Goal: Task Accomplishment & Management: Complete application form

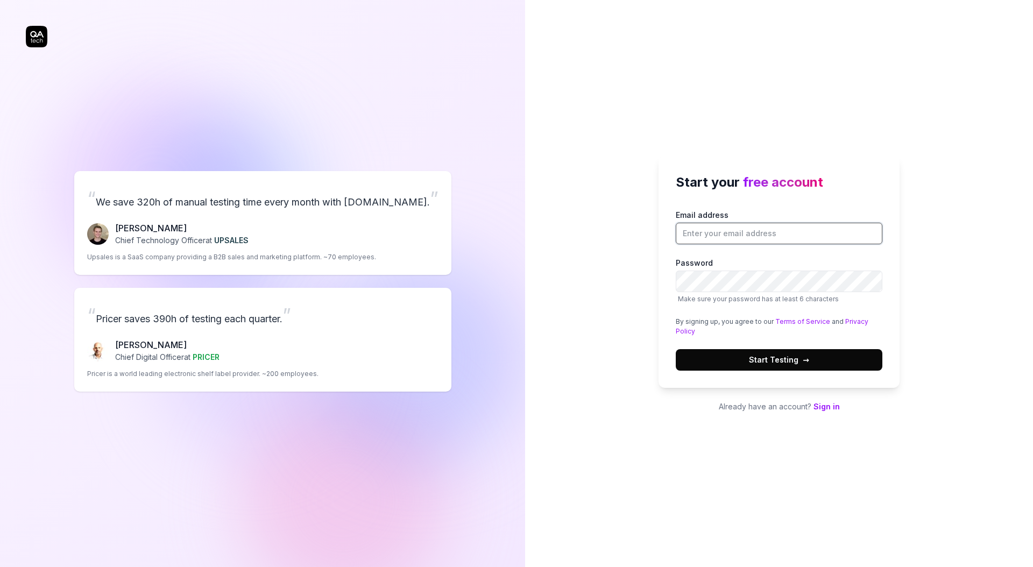
click at [725, 232] on input "Email address" at bounding box center [779, 234] width 207 height 22
type input "chris.stryjewski+s10.03@qa.tech"
click at [676, 349] on button "Start Testing →" at bounding box center [779, 360] width 207 height 22
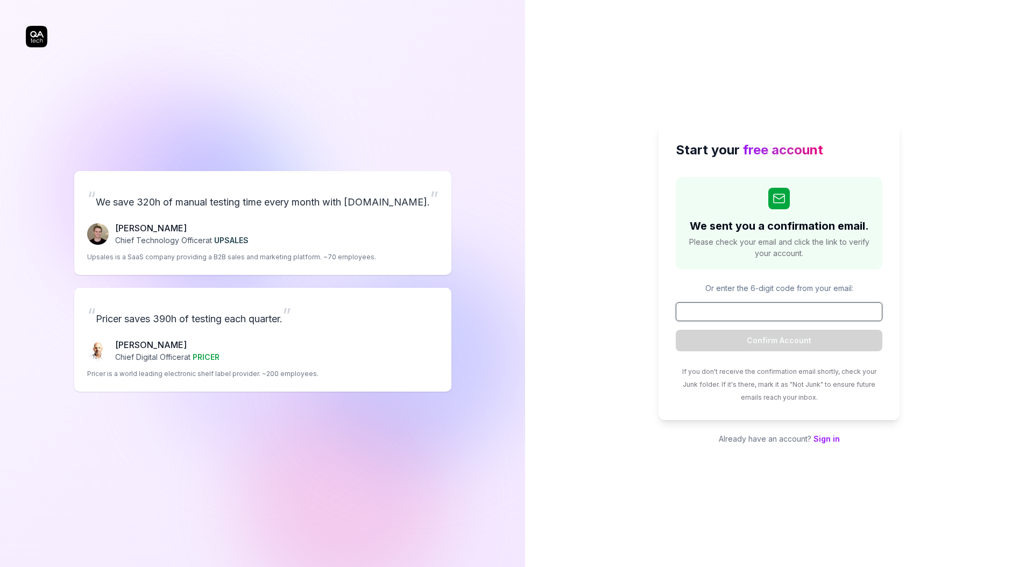
click at [769, 318] on input at bounding box center [779, 311] width 207 height 19
paste input "373845"
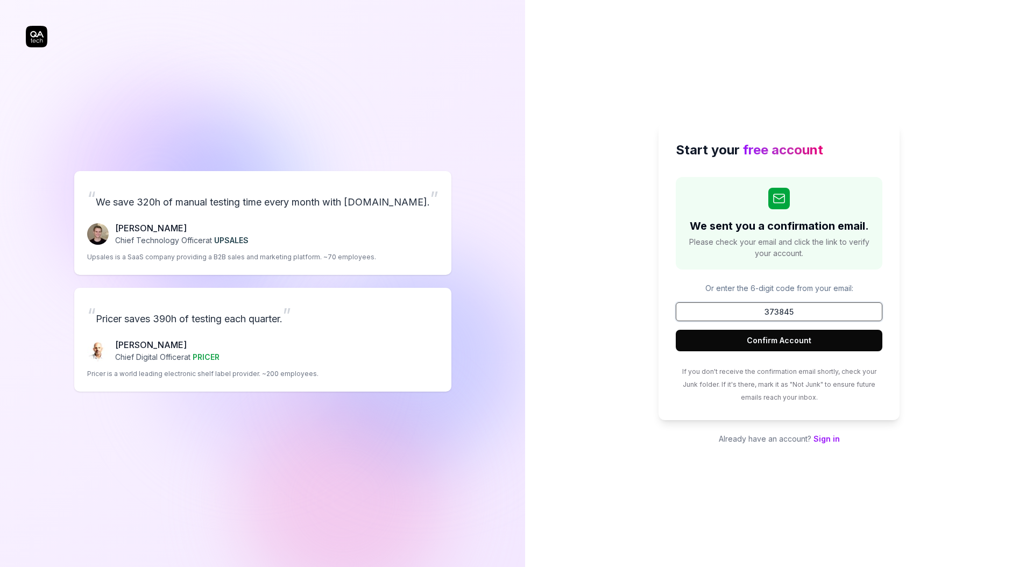
type input "373845"
click at [785, 342] on button "Confirm Account" at bounding box center [779, 341] width 207 height 22
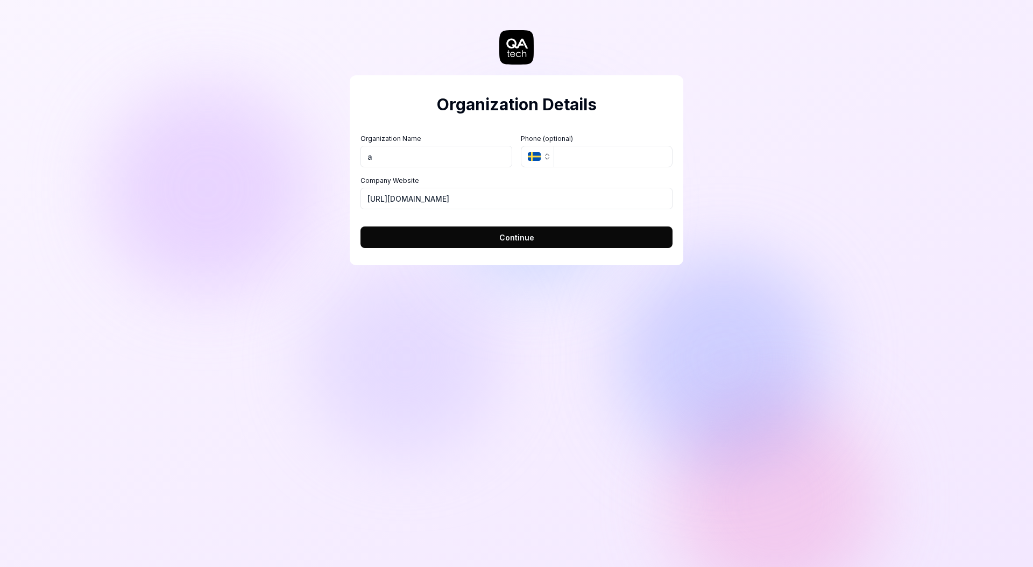
type input "a"
drag, startPoint x: 585, startPoint y: 146, endPoint x: 582, endPoint y: 165, distance: 19.6
click at [585, 146] on input "tel" at bounding box center [613, 157] width 119 height 22
click at [564, 243] on button "Continue" at bounding box center [517, 238] width 312 height 22
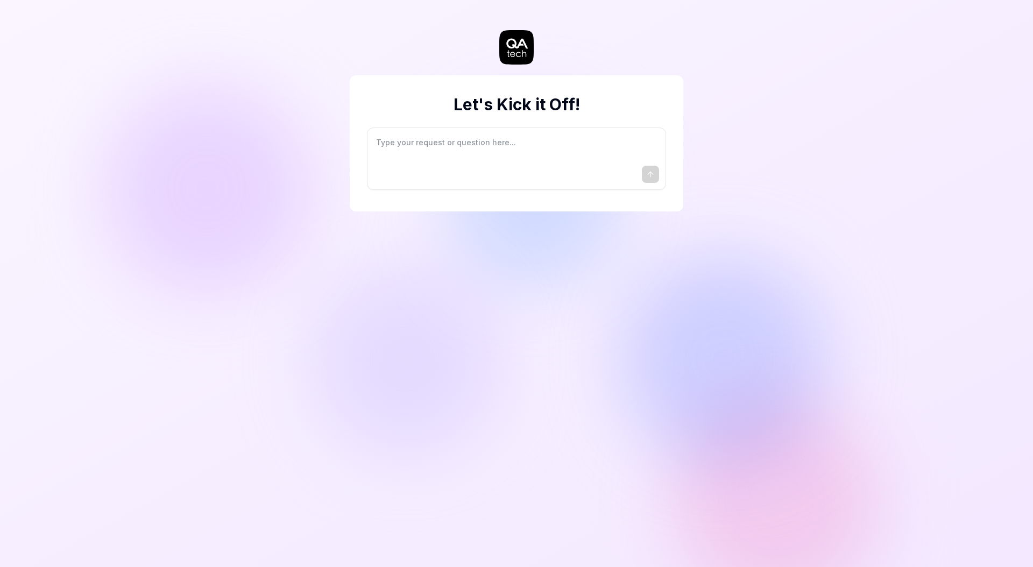
type textarea "*"
type textarea "I"
type textarea "*"
type textarea "I"
type textarea "*"
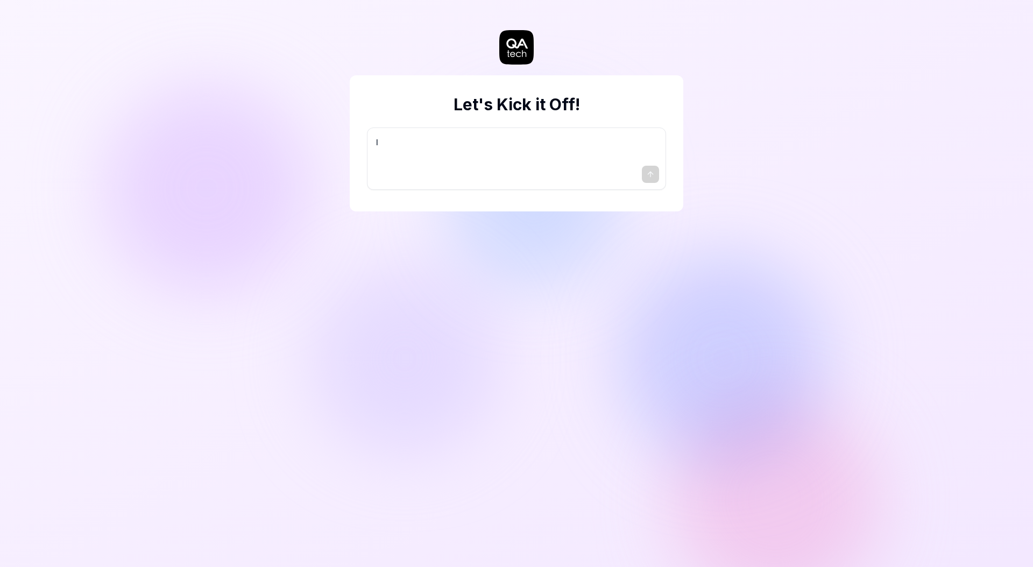
type textarea "I w"
type textarea "*"
type textarea "I wa"
type textarea "*"
type textarea "I wan"
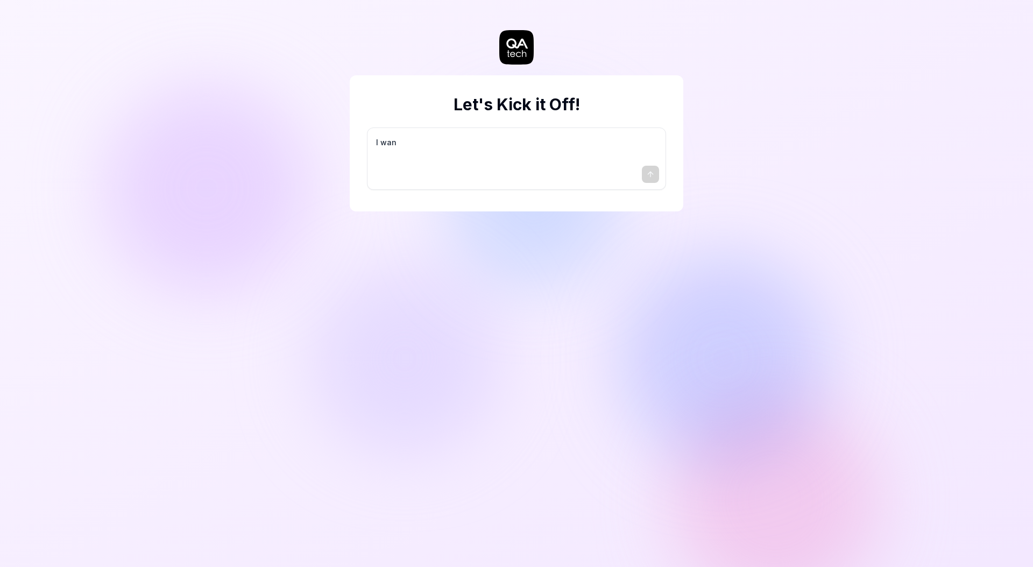
type textarea "*"
type textarea "I want"
type textarea "*"
type textarea "I want"
type textarea "*"
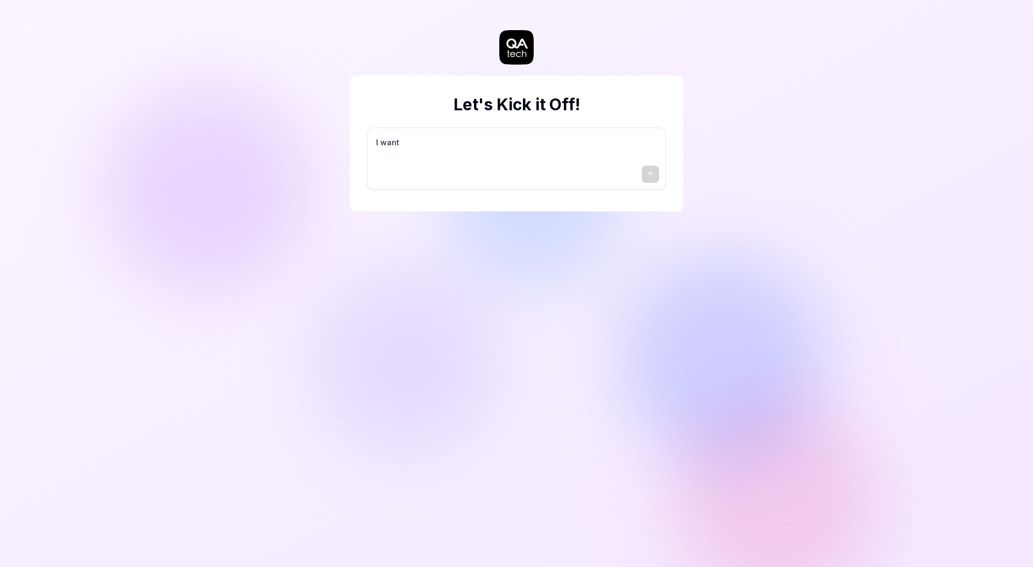
type textarea "I want a"
type textarea "*"
type textarea "I want a"
type textarea "*"
type textarea "I want a g"
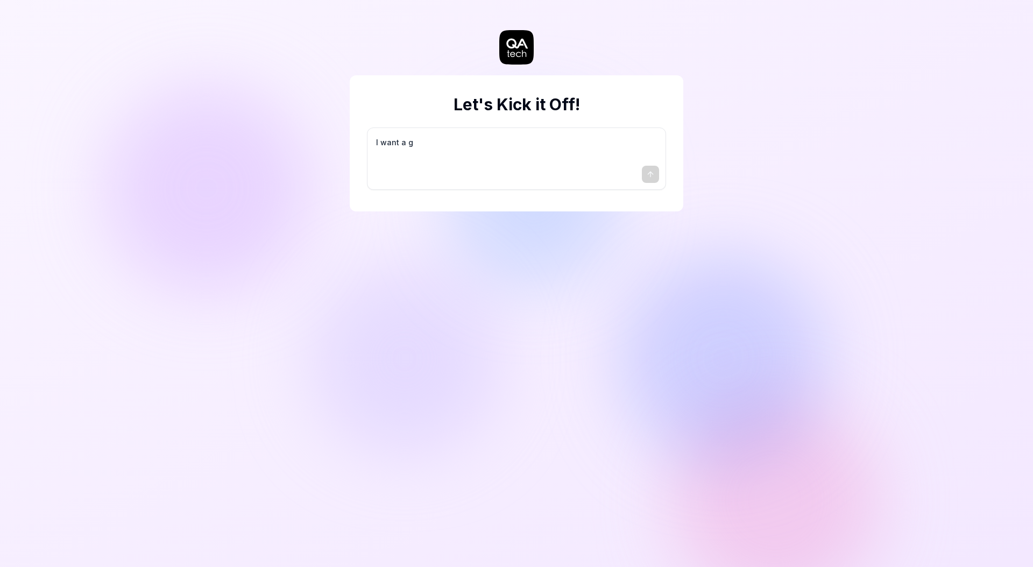
type textarea "*"
type textarea "I want a go"
type textarea "*"
type textarea "I want a goo"
type textarea "*"
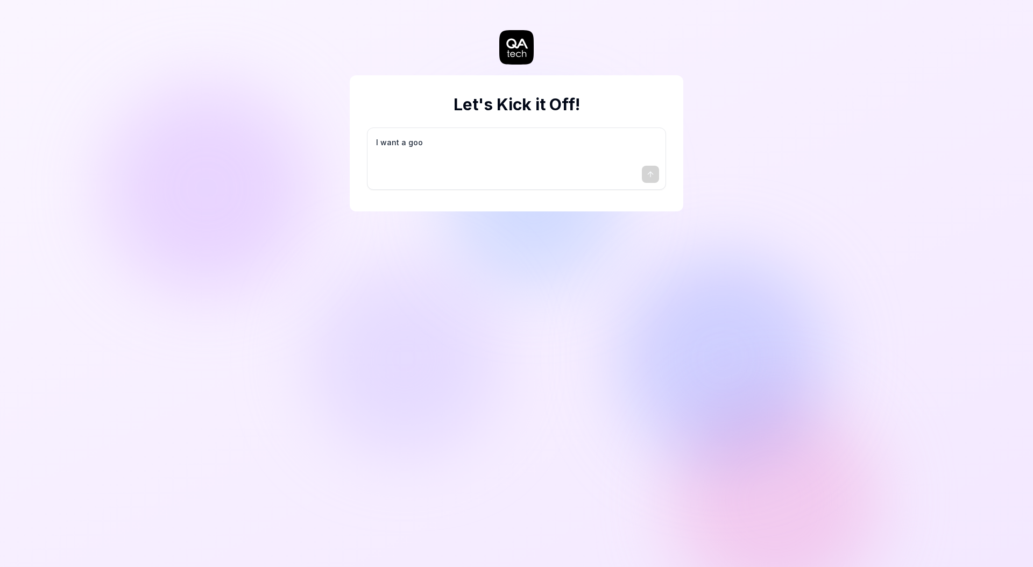
type textarea "I want a good"
type textarea "*"
type textarea "I want a good"
type textarea "*"
type textarea "I want a good t"
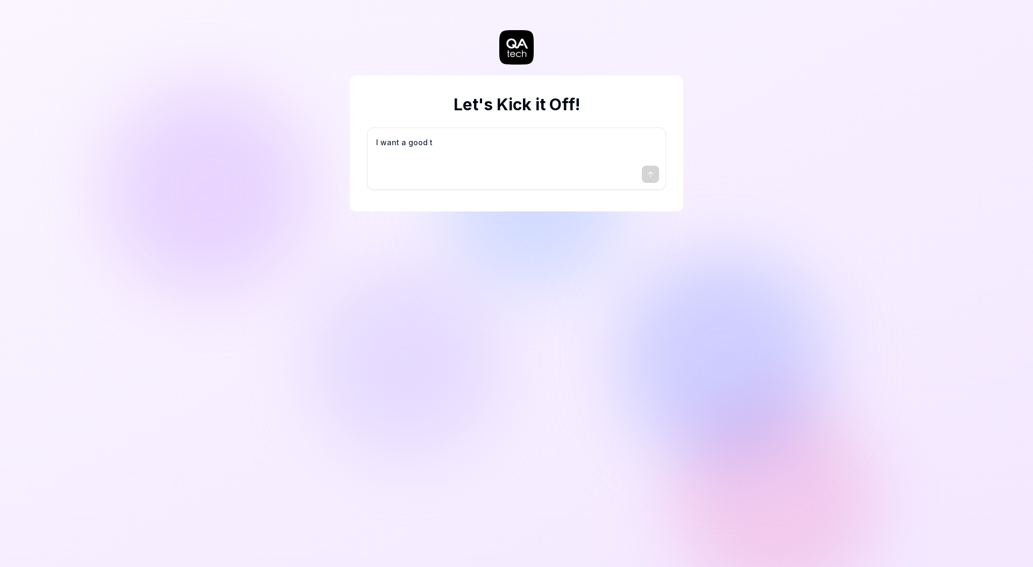
type textarea "*"
type textarea "I want a good te"
type textarea "*"
type textarea "I want a good tes"
type textarea "*"
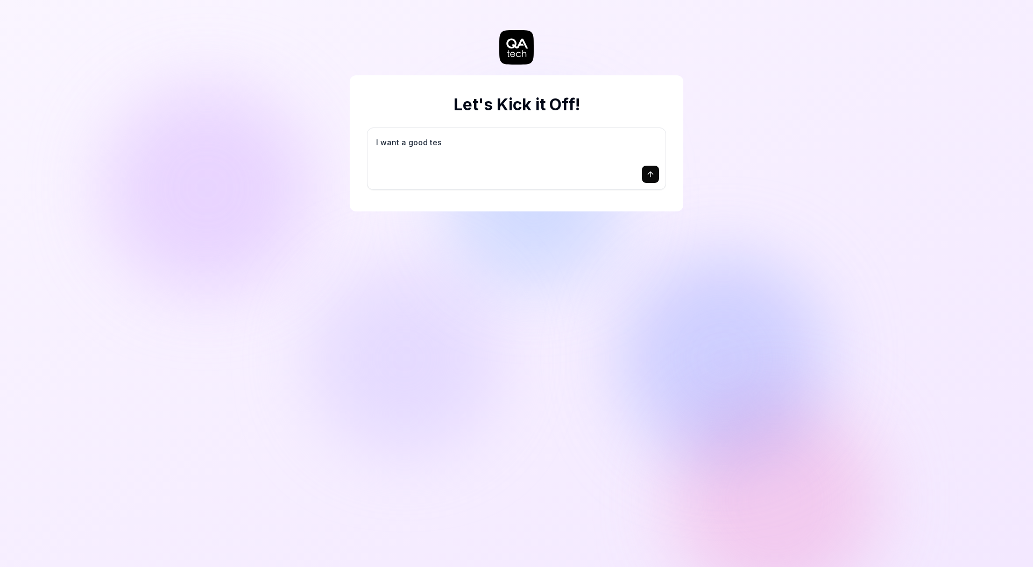
type textarea "I want a good test"
type textarea "*"
type textarea "I want a good test"
type textarea "*"
type textarea "I want a good test s"
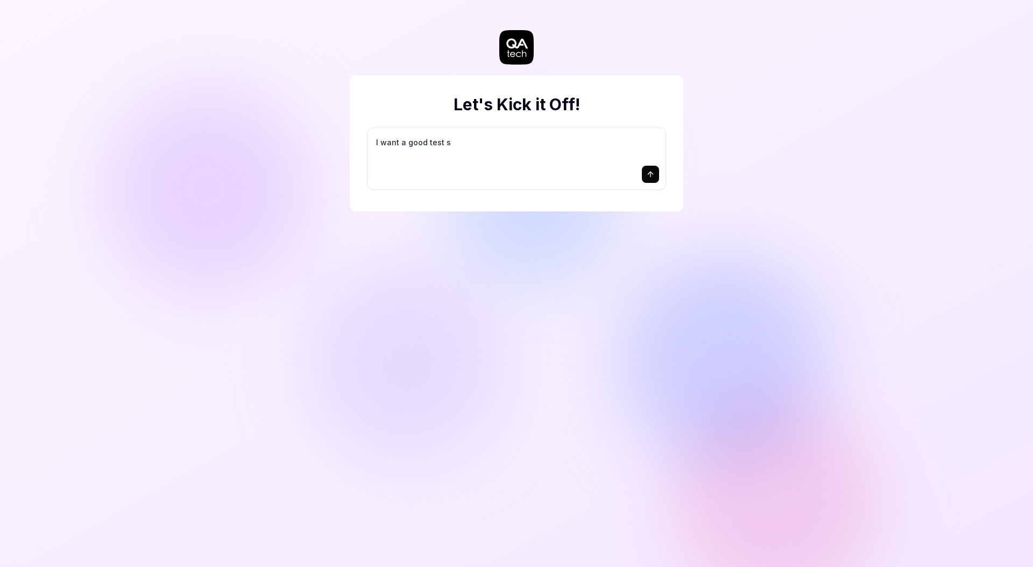
type textarea "*"
type textarea "I want a good test se"
type textarea "*"
type textarea "I want a good test set"
type textarea "*"
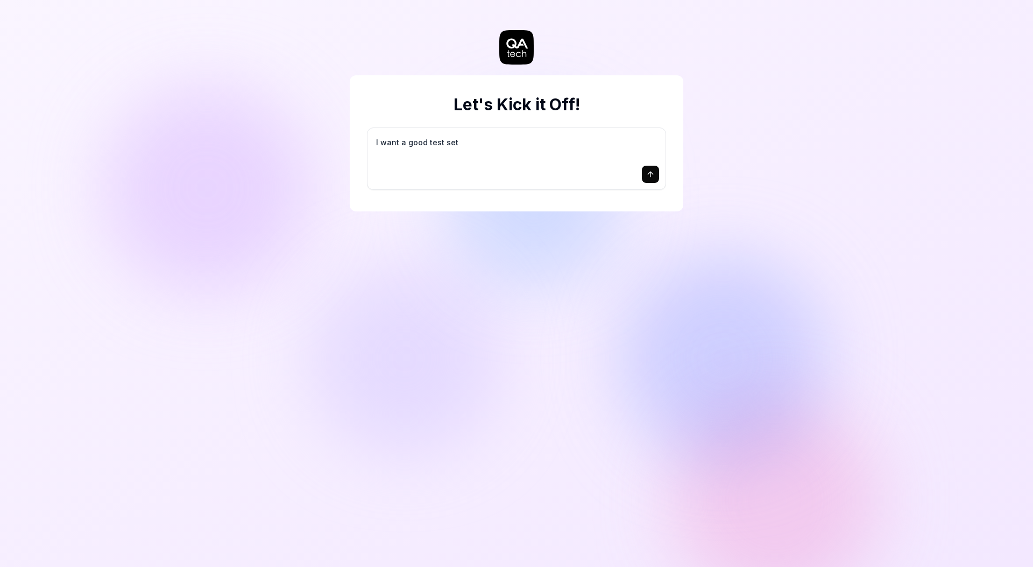
type textarea "I want a good test setu"
type textarea "*"
type textarea "I want a good test setup"
type textarea "*"
type textarea "I want a good test setup"
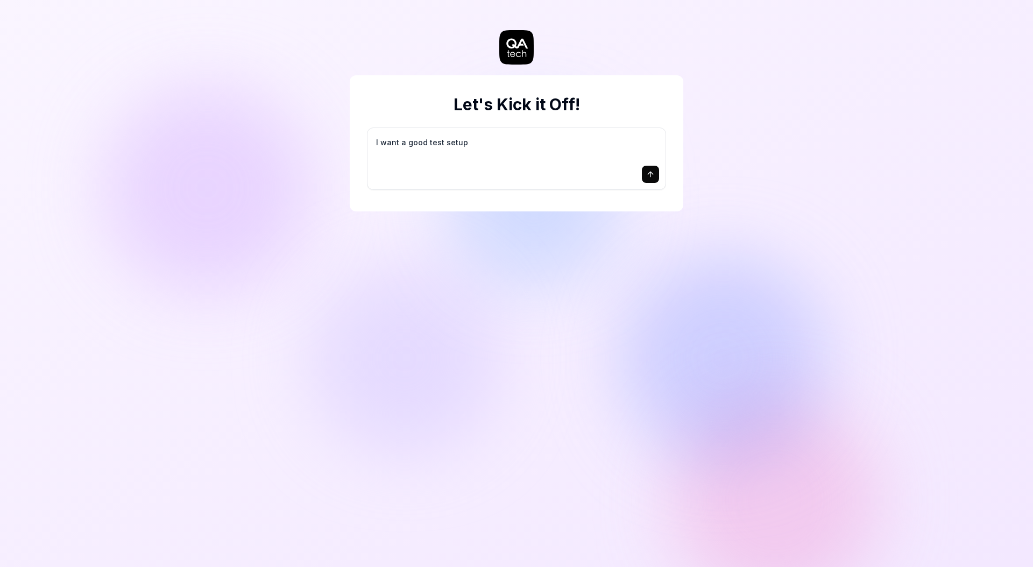
type textarea "*"
type textarea "I want a good test setup f"
type textarea "*"
type textarea "I want a good test setup fo"
type textarea "*"
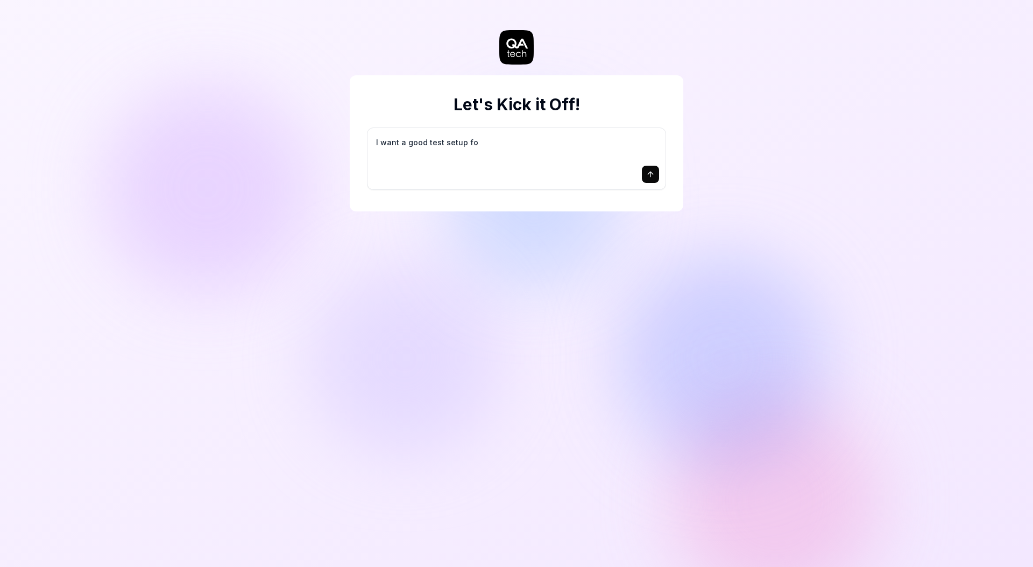
type textarea "I want a good test setup for"
type textarea "*"
type textarea "I want a good test setup for"
type textarea "*"
type textarea "I want a good test setup for m"
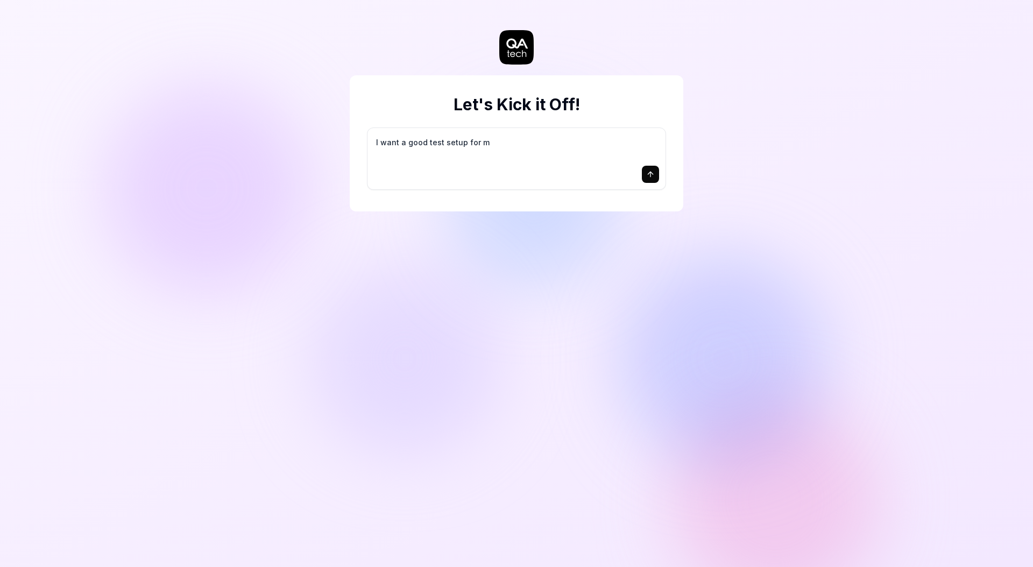
type textarea "*"
type textarea "I want a good test setup for my"
type textarea "*"
type textarea "I want a good test setup for my"
type textarea "*"
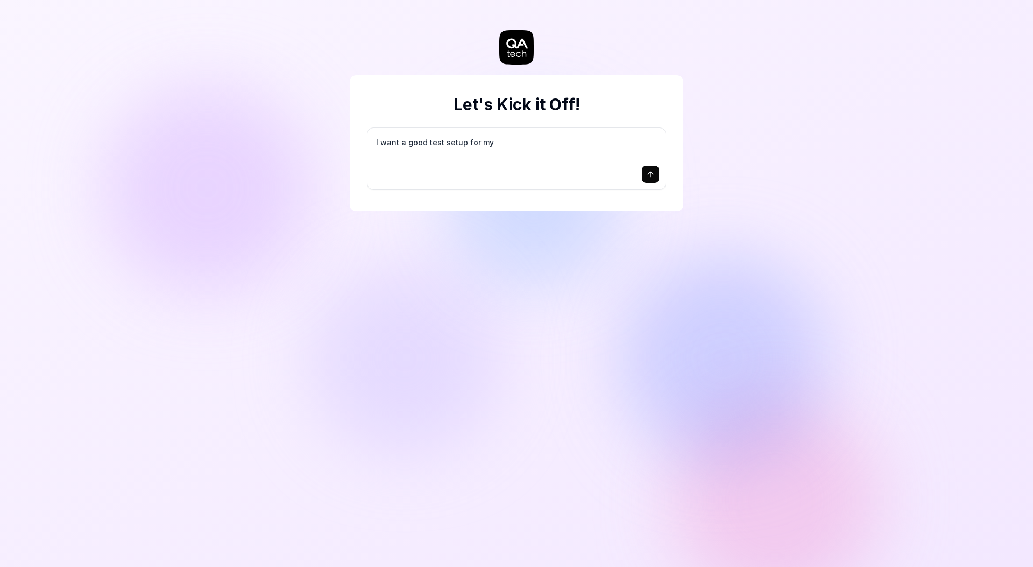
type textarea "I want a good test setup for my s"
type textarea "*"
type textarea "I want a good test setup for my si"
type textarea "*"
type textarea "I want a good test setup for my sit"
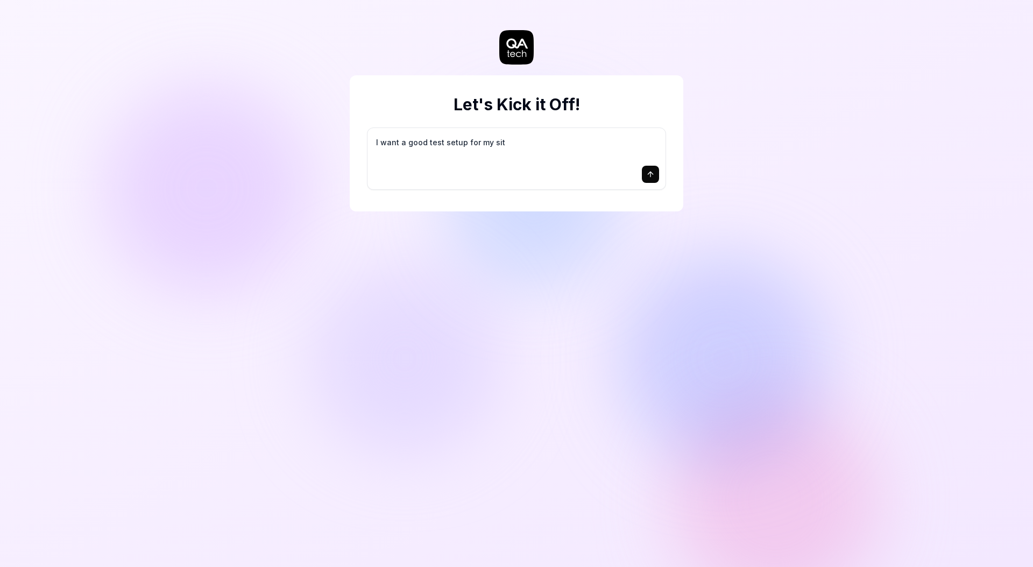
type textarea "*"
type textarea "I want a good test setup for my site"
type textarea "*"
type textarea "I want a good test setup for my site"
type textarea "*"
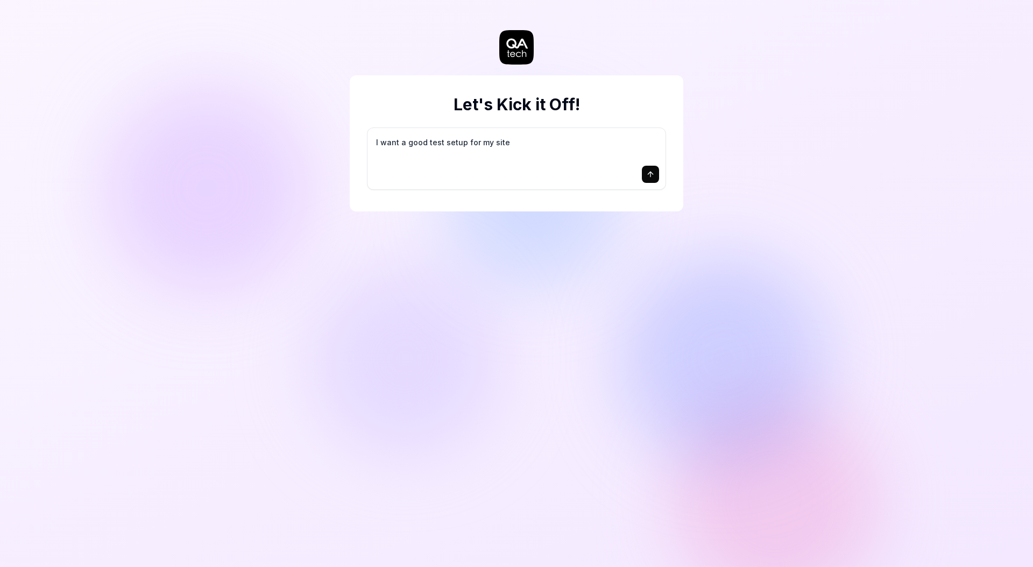
type textarea "I want a good test setup for my site -"
type textarea "*"
type textarea "I want a good test setup for my site -"
type textarea "*"
type textarea "I want a good test setup for my site - h"
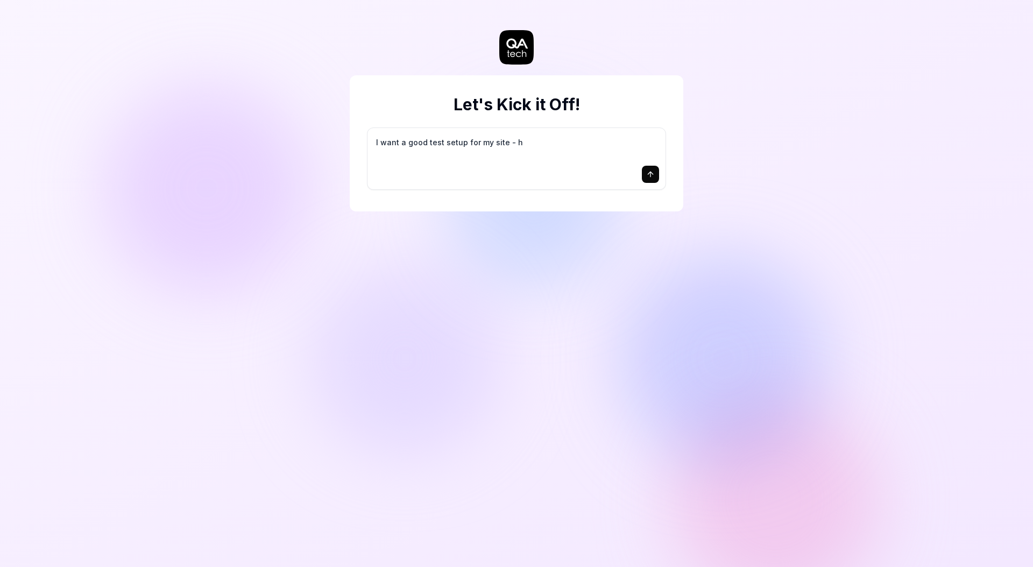
type textarea "*"
type textarea "I want a good test setup for my site - he"
type textarea "*"
type textarea "I want a good test setup for my site - hel"
type textarea "*"
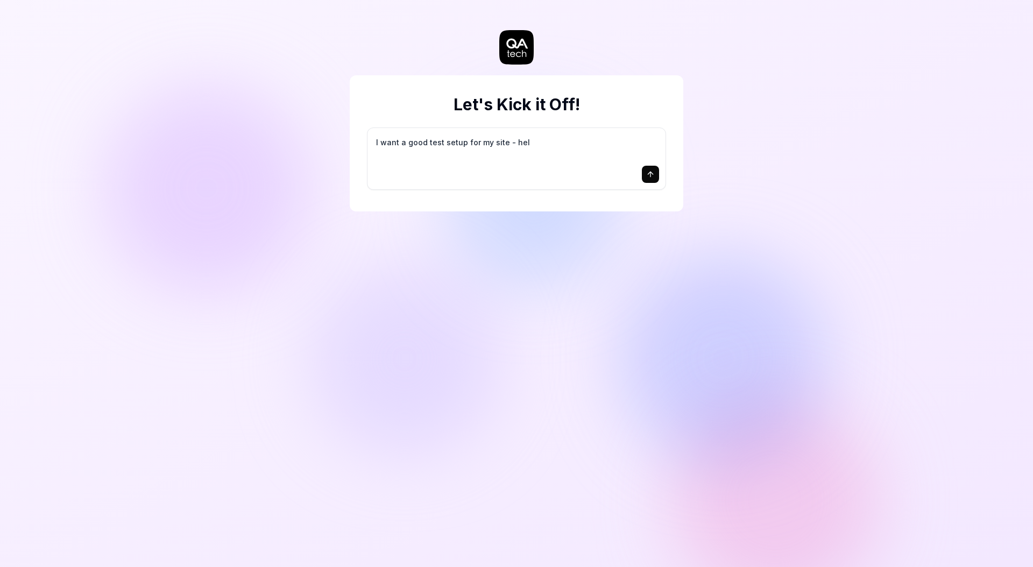
type textarea "I want a good test setup for my site - help"
type textarea "*"
type textarea "I want a good test setup for my site - help"
type textarea "*"
type textarea "I want a good test setup for my site - help m"
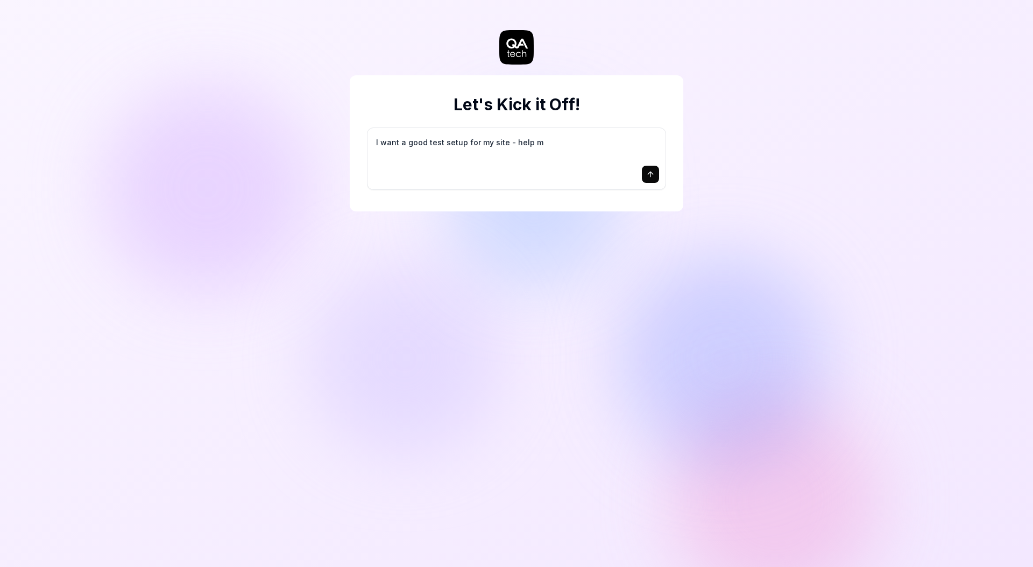
type textarea "*"
type textarea "I want a good test setup for my site - help me"
type textarea "*"
type textarea "I want a good test setup for my site - help me"
type textarea "*"
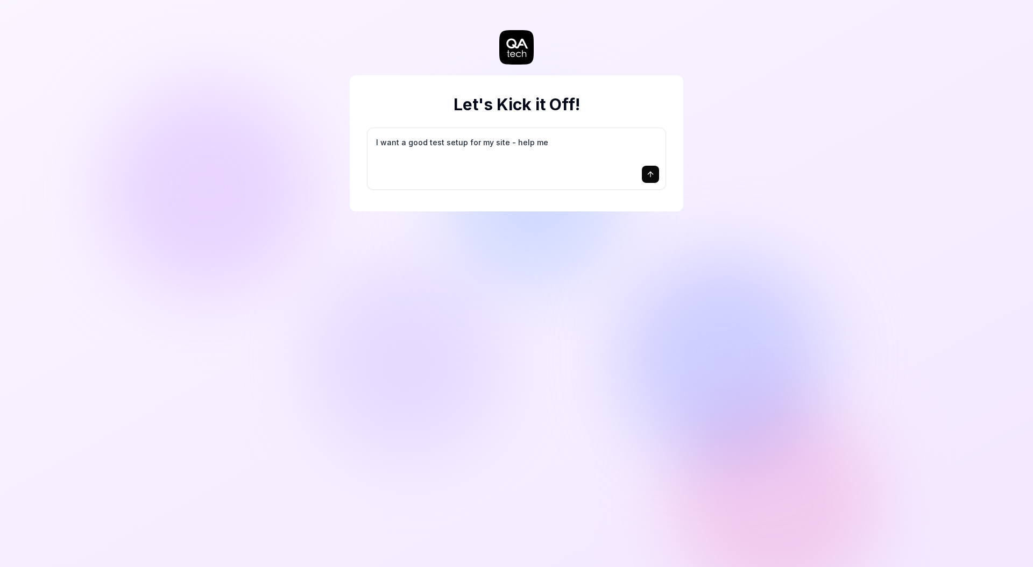
type textarea "I want a good test setup for my site - help me c"
type textarea "*"
type textarea "I want a good test setup for my site - help me cr"
type textarea "*"
type textarea "I want a good test setup for my site - help me cre"
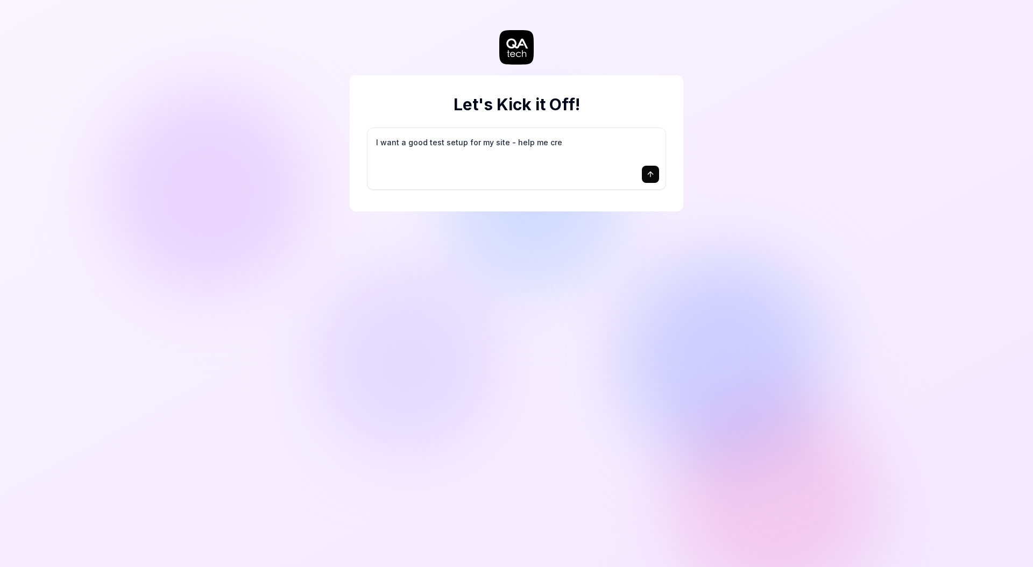
type textarea "*"
type textarea "I want a good test setup for my site - help me crea"
type textarea "*"
type textarea "I want a good test setup for my site - help me creat"
type textarea "*"
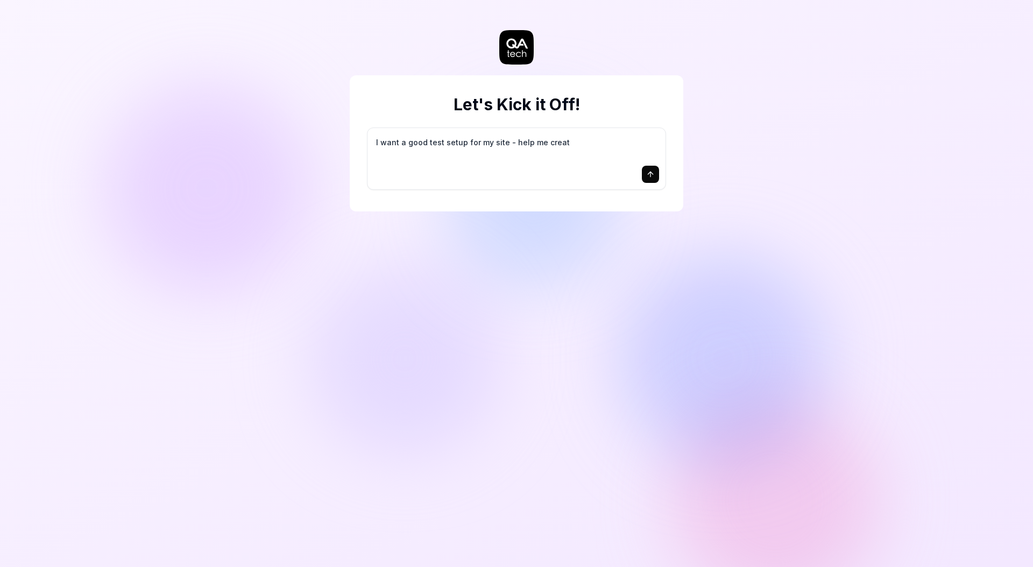
type textarea "I want a good test setup for my site - help me create"
type textarea "*"
type textarea "I want a good test setup for my site - help me create"
type textarea "*"
type textarea "I want a good test setup for my site - help me create t"
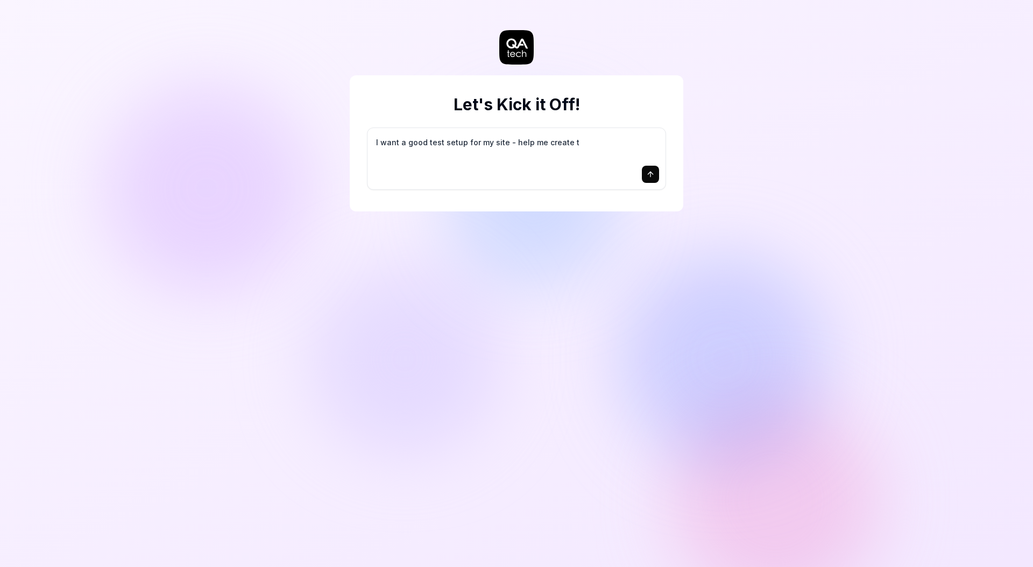
type textarea "*"
type textarea "I want a good test setup for my site - help me create th"
type textarea "*"
type textarea "I want a good test setup for my site - help me create the"
type textarea "*"
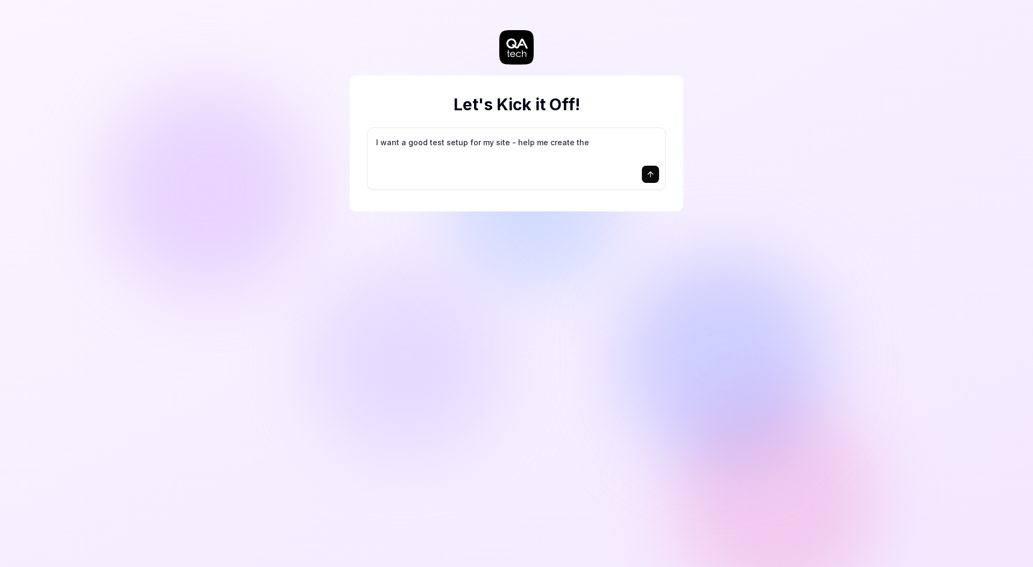
type textarea "I want a good test setup for my site - help me create the"
type textarea "*"
type textarea "I want a good test setup for my site - help me create the f"
type textarea "*"
type textarea "I want a good test setup for my site - help me create the fi"
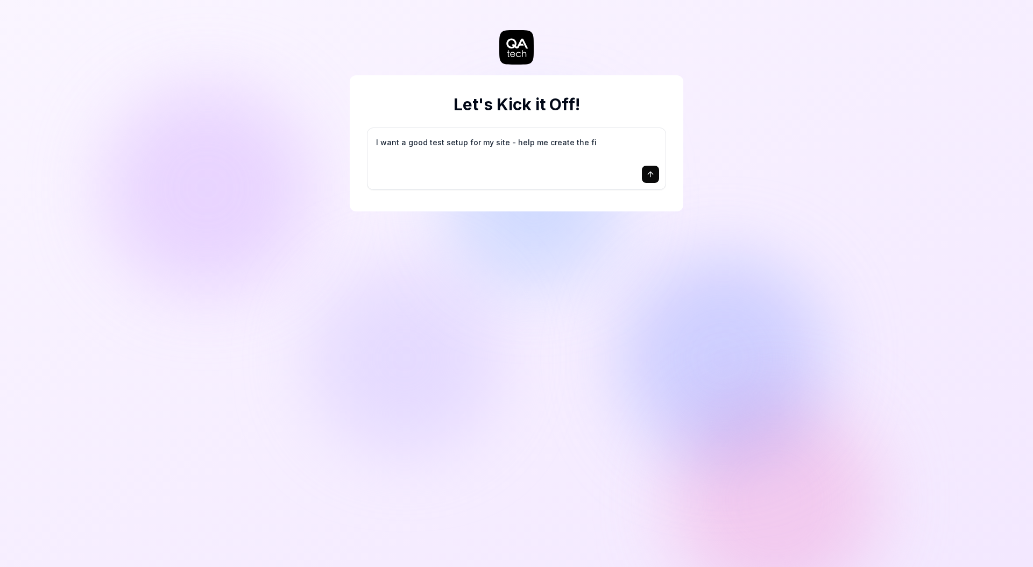
type textarea "*"
type textarea "I want a good test setup for my site - help me create the fir"
type textarea "*"
type textarea "I want a good test setup for my site - help me create the firs"
type textarea "*"
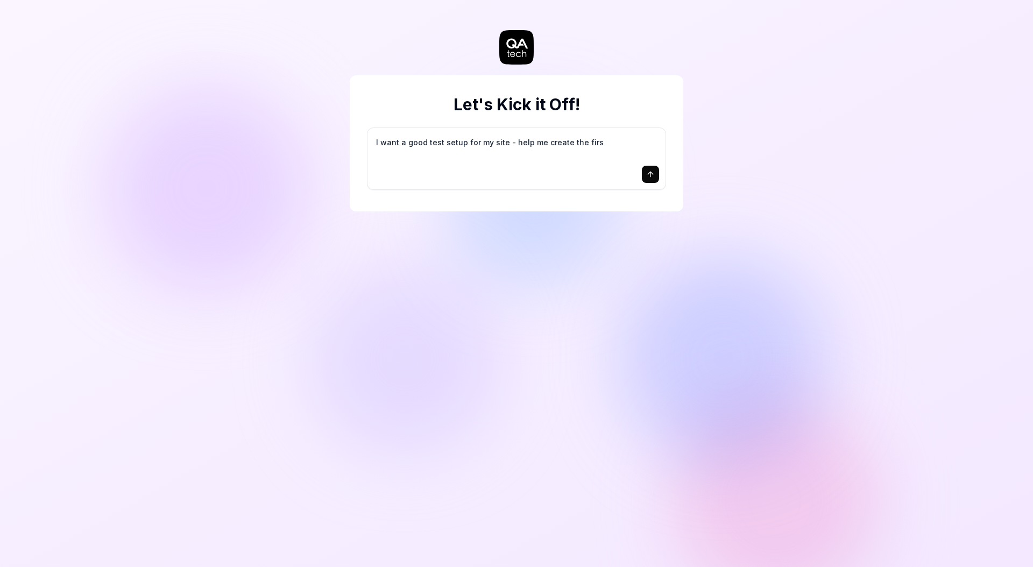
type textarea "I want a good test setup for my site - help me create the first"
type textarea "*"
type textarea "I want a good test setup for my site - help me create the first"
type textarea "*"
type textarea "I want a good test setup for my site - help me create the first 3"
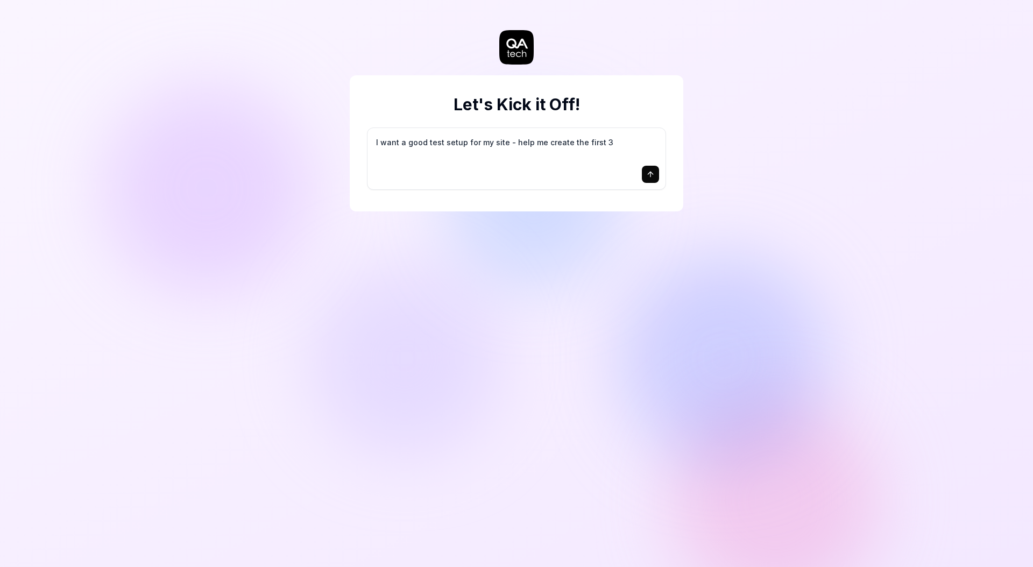
type textarea "*"
type textarea "I want a good test setup for my site - help me create the first 3-"
type textarea "*"
type textarea "I want a good test setup for my site - help me create the first 3-5"
type textarea "*"
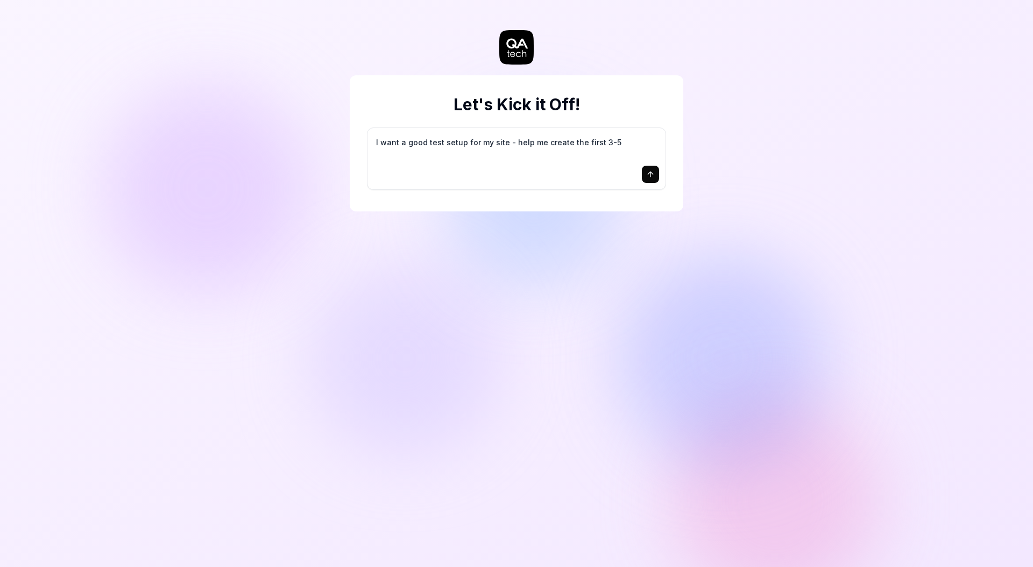
type textarea "I want a good test setup for my site - help me create the first 3-5"
type textarea "*"
type textarea "I want a good test setup for my site - help me create the first 3-5 t"
type textarea "*"
type textarea "I want a good test setup for my site - help me create the first 3-5 te"
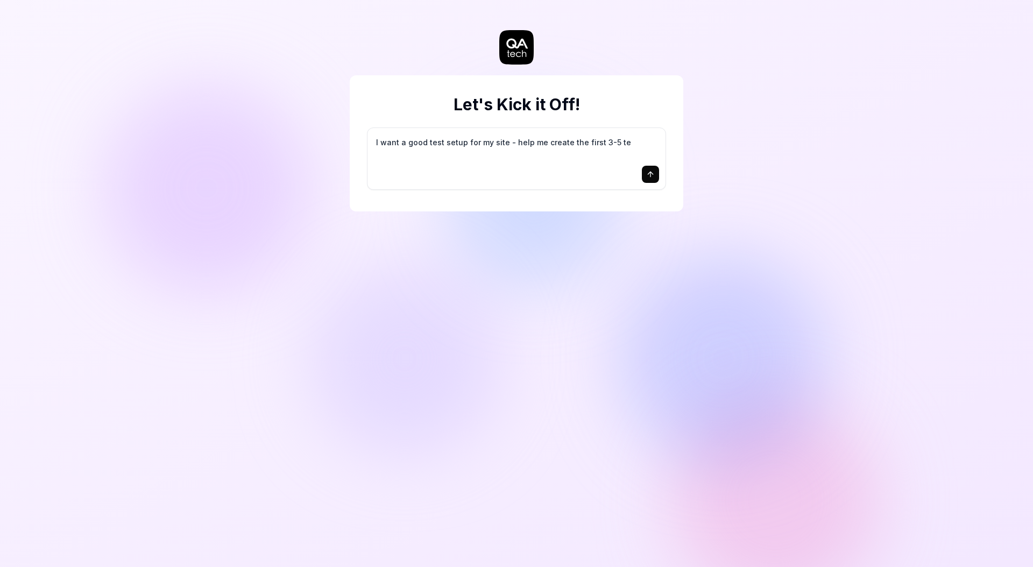
type textarea "*"
type textarea "I want a good test setup for my site - help me create the first 3-5 tes"
type textarea "*"
type textarea "I want a good test setup for my site - help me create the first 3-5 test"
type textarea "*"
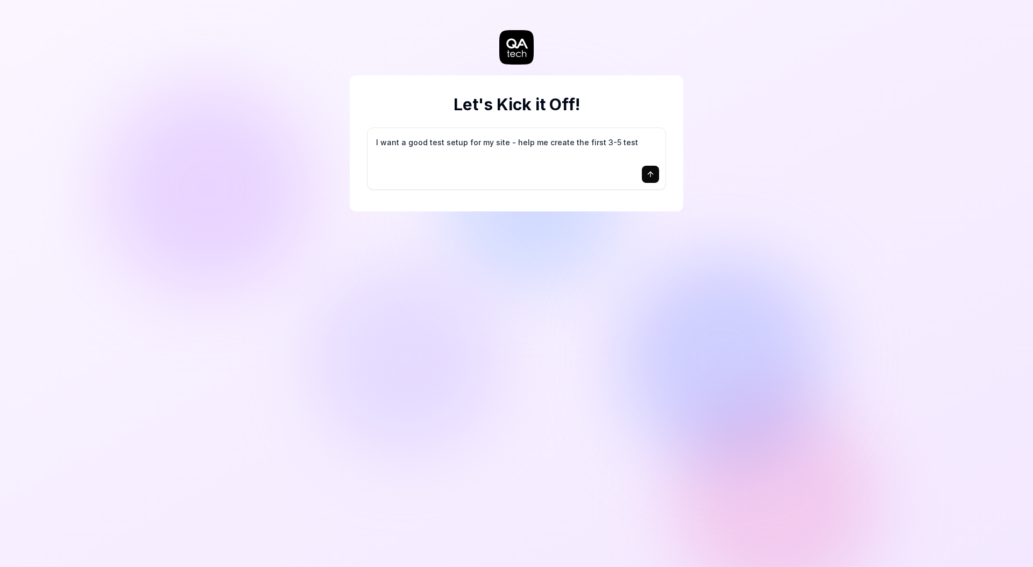
type textarea "I want a good test setup for my site - help me create the first 3-5 test"
type textarea "*"
type textarea "I want a good test setup for my site - help me create the first 3-5 test c"
type textarea "*"
type textarea "I want a good test setup for my site - help me create the first 3-5 test ca"
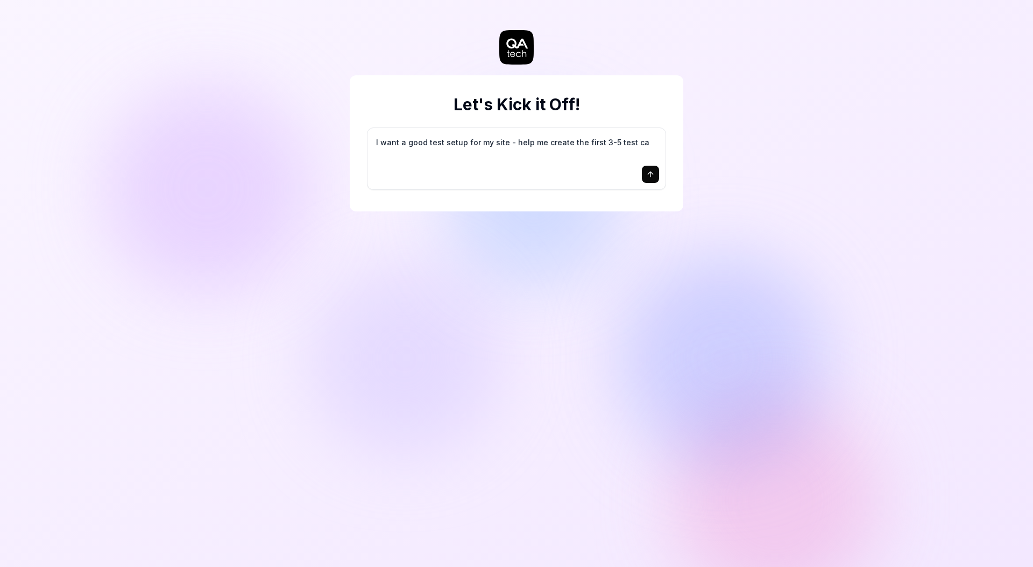
type textarea "*"
type textarea "I want a good test setup for my site - help me create the first 3-5 test cas"
type textarea "*"
type textarea "I want a good test setup for my site - help me create the first 3-5 test case"
type textarea "*"
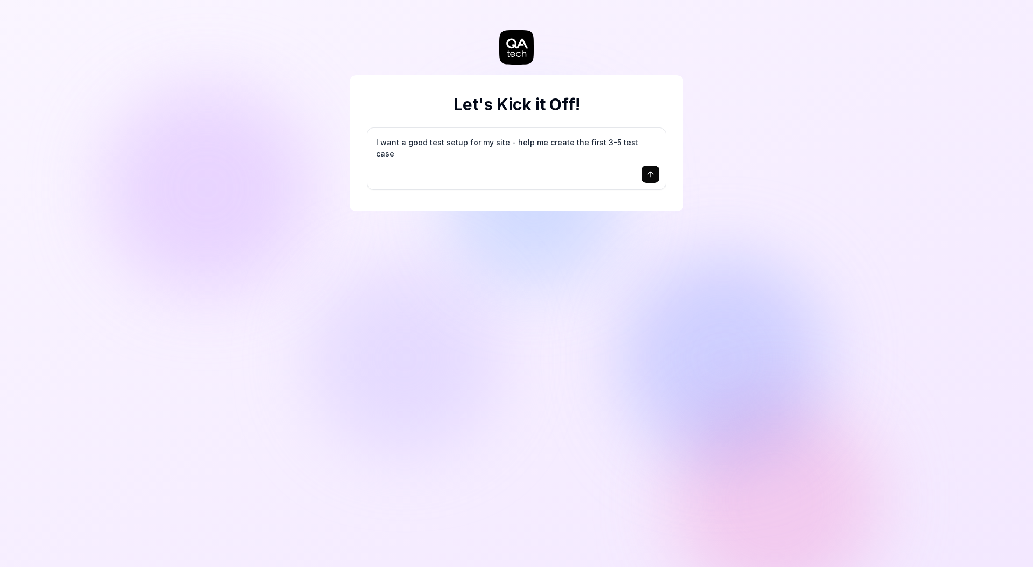
type textarea "I want a good test setup for my site - help me create the first 3-5 test cases"
